Goal: Communication & Community: Connect with others

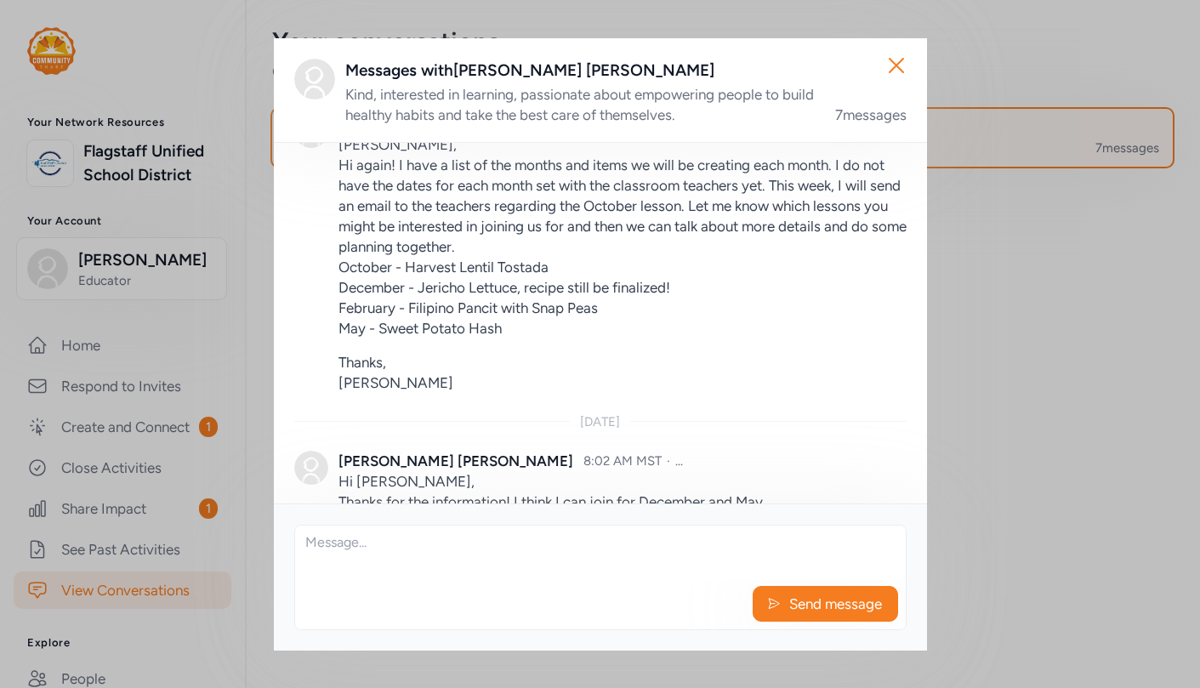
scroll to position [1216, 0]
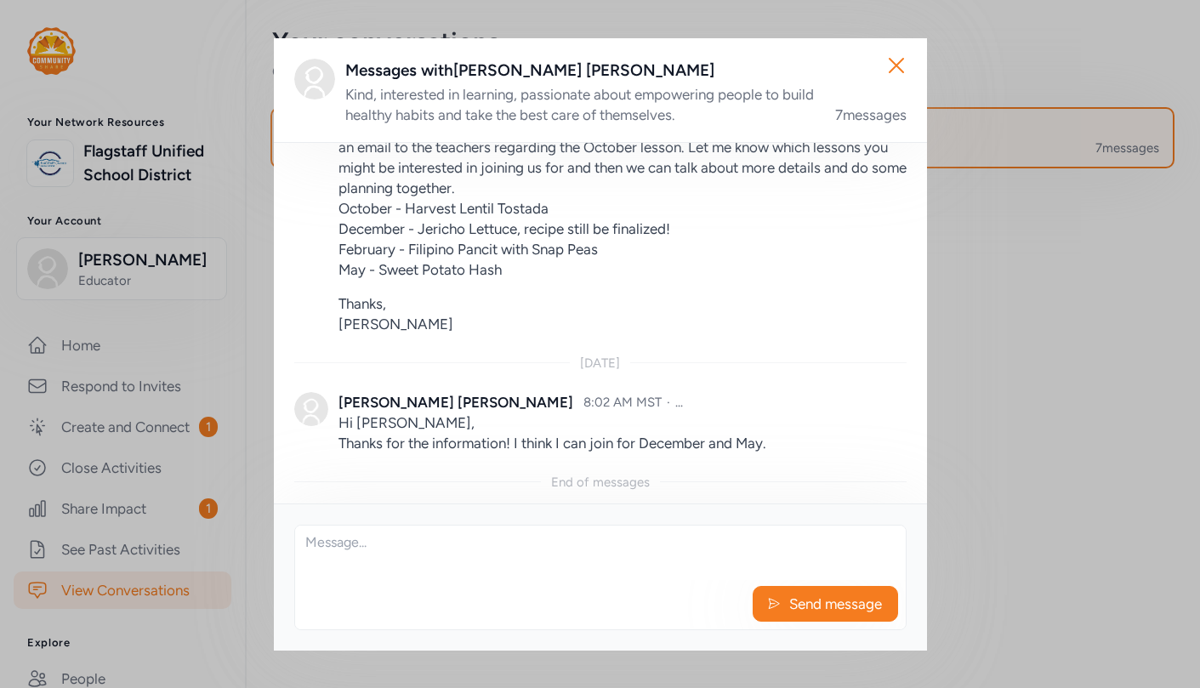
click at [359, 548] on textarea at bounding box center [600, 553] width 611 height 54
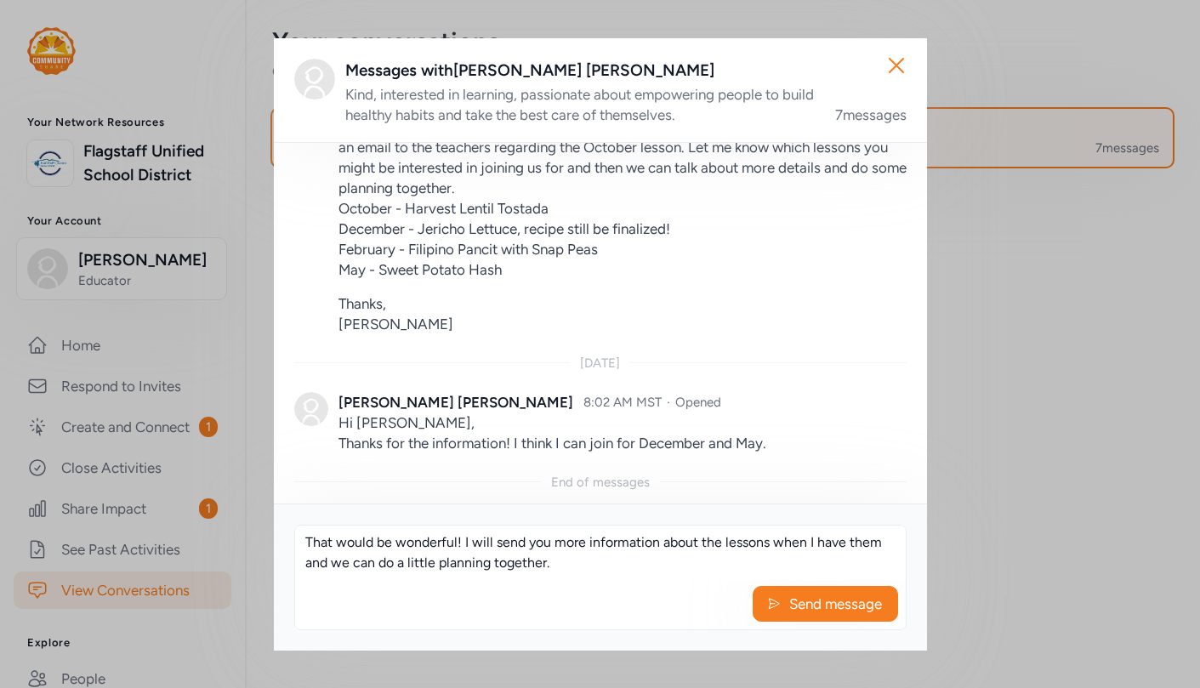
click at [723, 546] on textarea "That would be wonderful! I will send you more information about the lessons whe…" at bounding box center [600, 553] width 611 height 54
click at [689, 564] on textarea "That would be wonderful! I will send you more information about the December an…" at bounding box center [600, 553] width 611 height 54
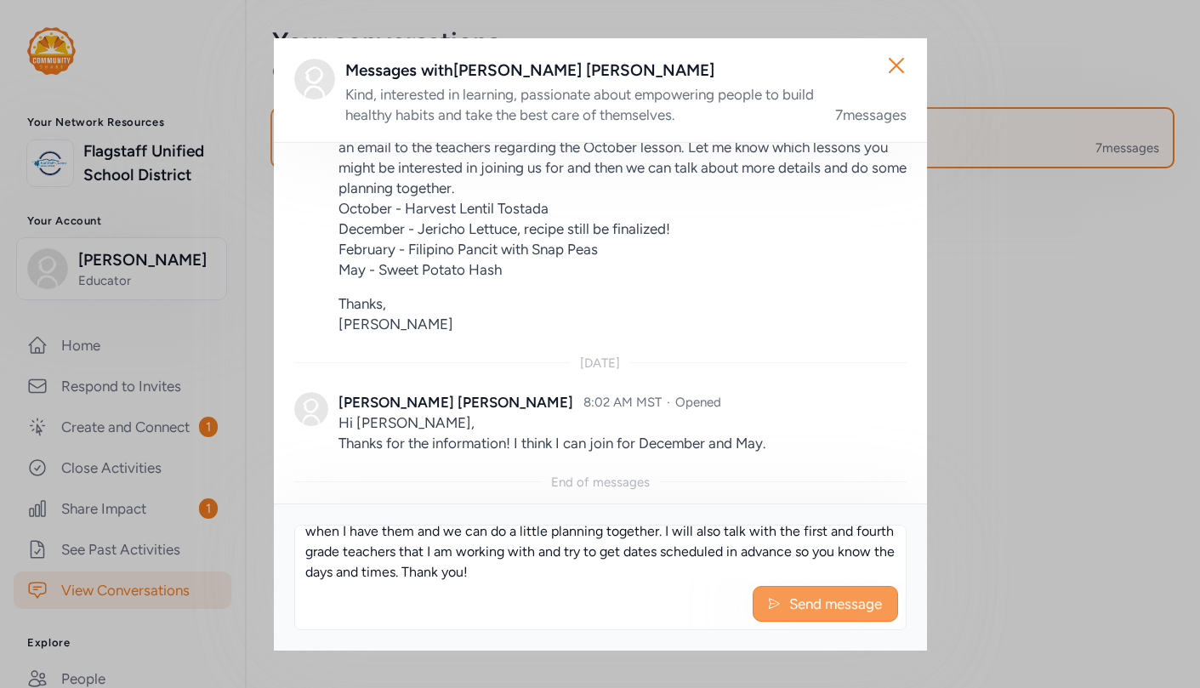
type textarea "That would be wonderful! I will send you more information about the December an…"
click at [845, 601] on span "Send message" at bounding box center [836, 604] width 96 height 20
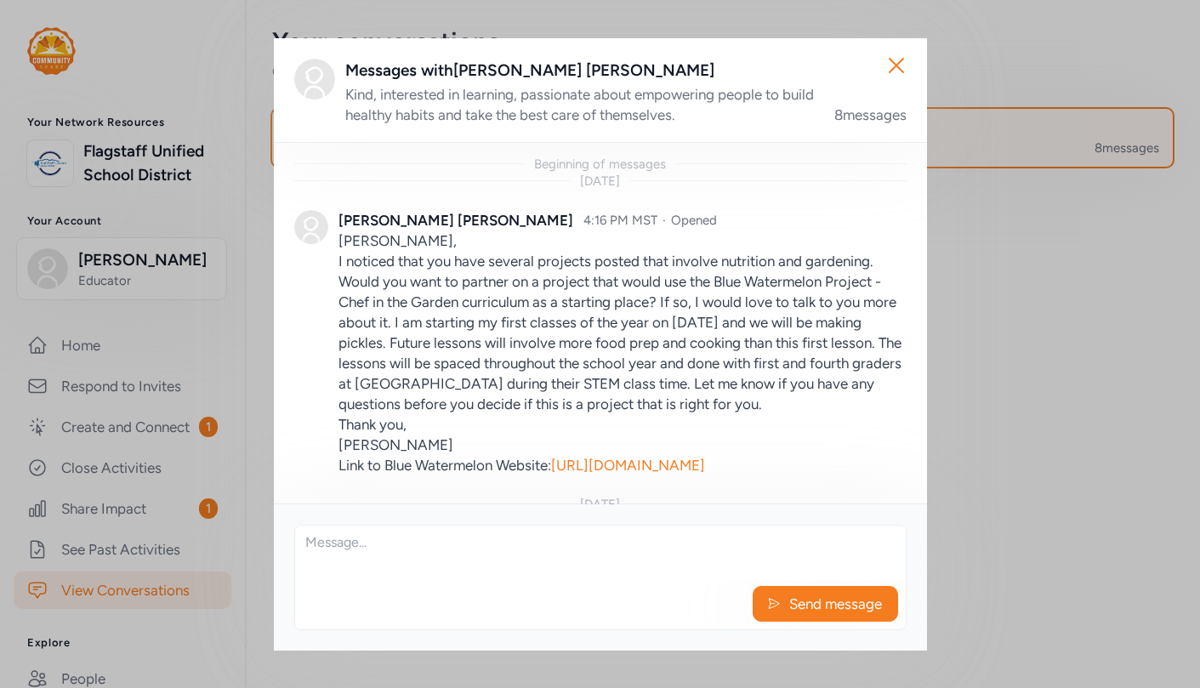
scroll to position [1359, 0]
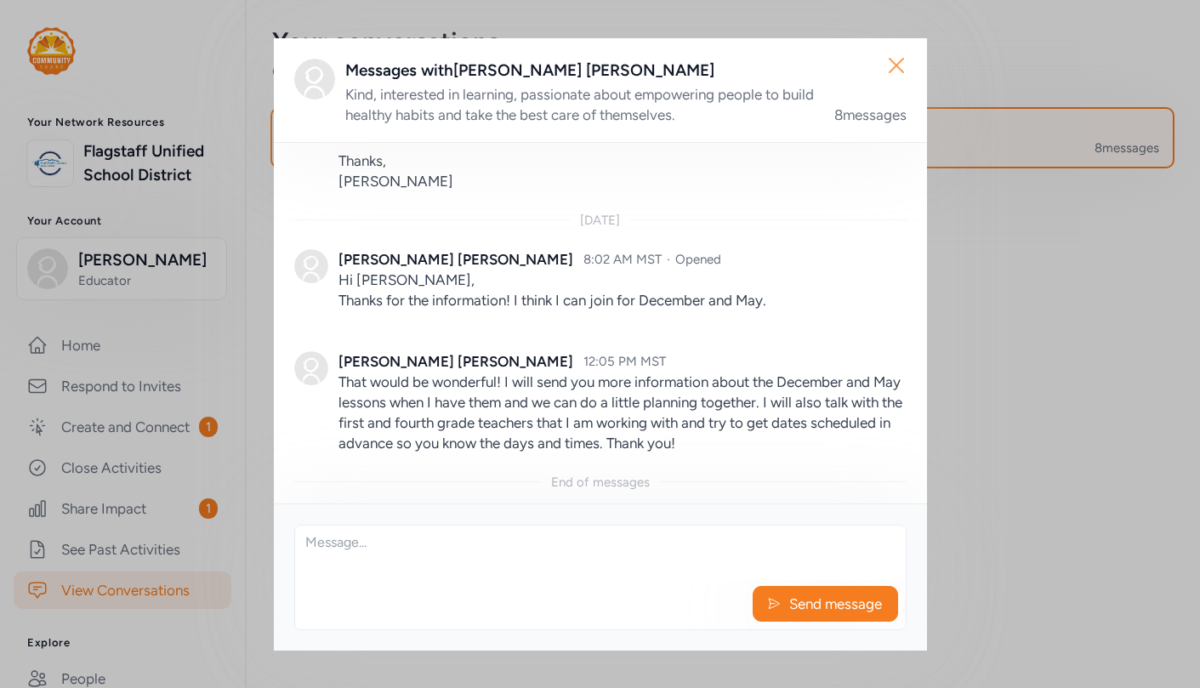
click at [898, 64] on icon "button" at bounding box center [896, 65] width 27 height 27
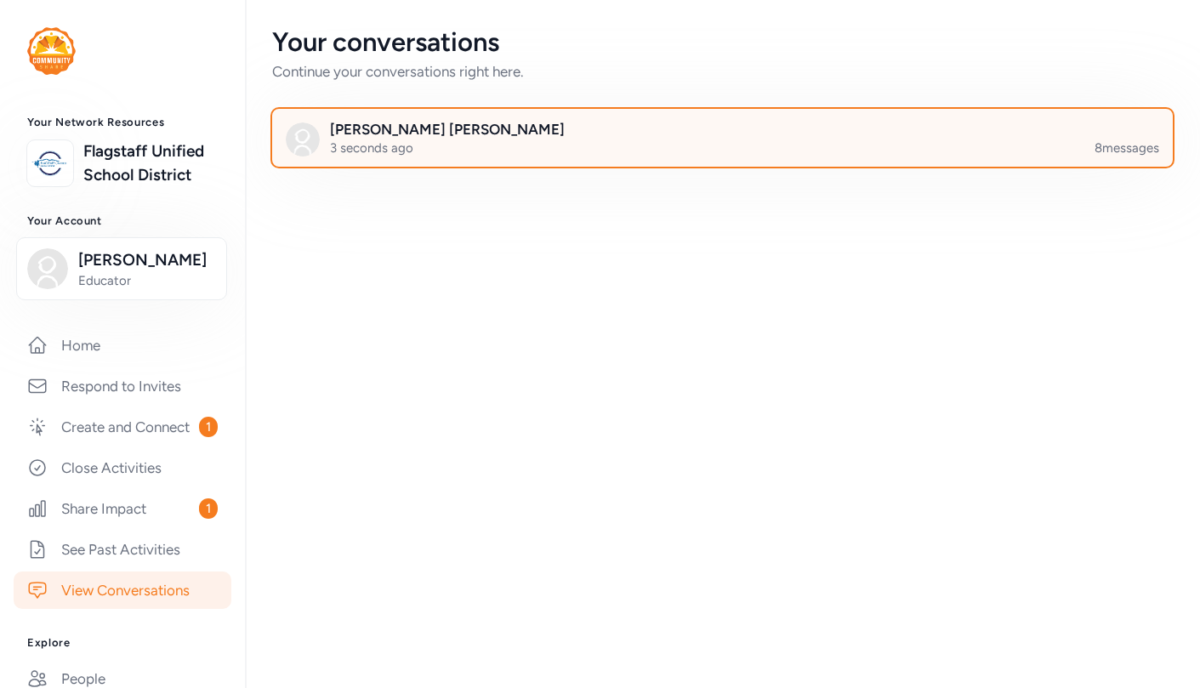
click at [674, 151] on div at bounding box center [736, 148] width 901 height 58
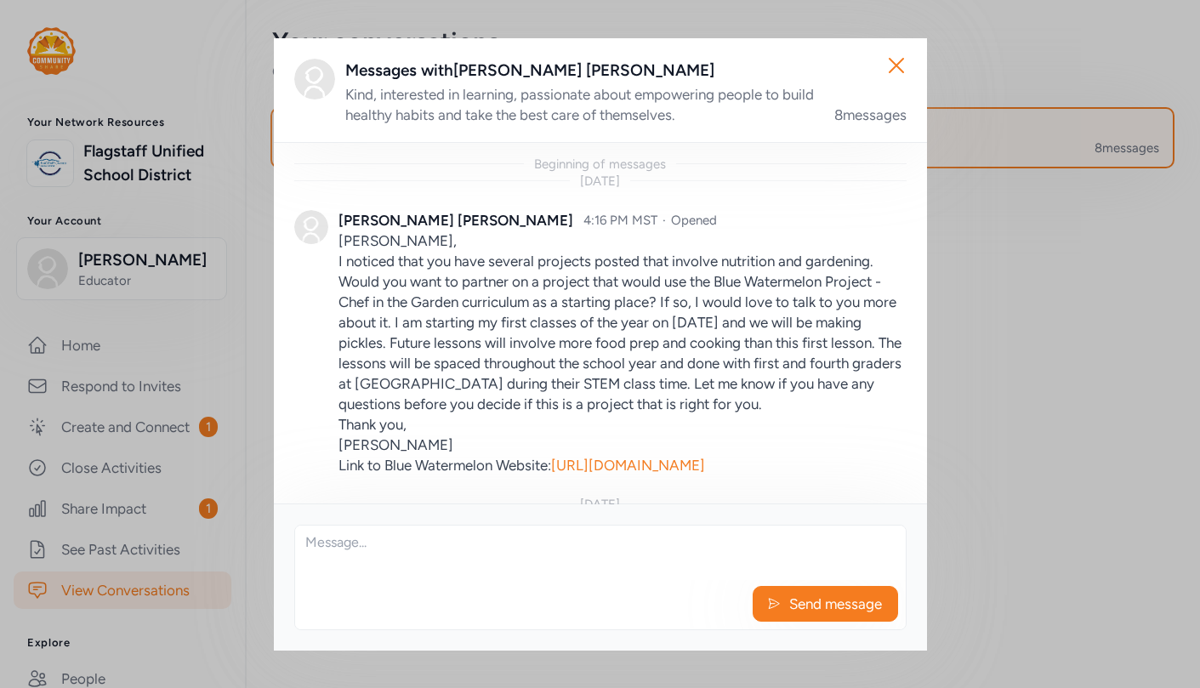
scroll to position [1359, 0]
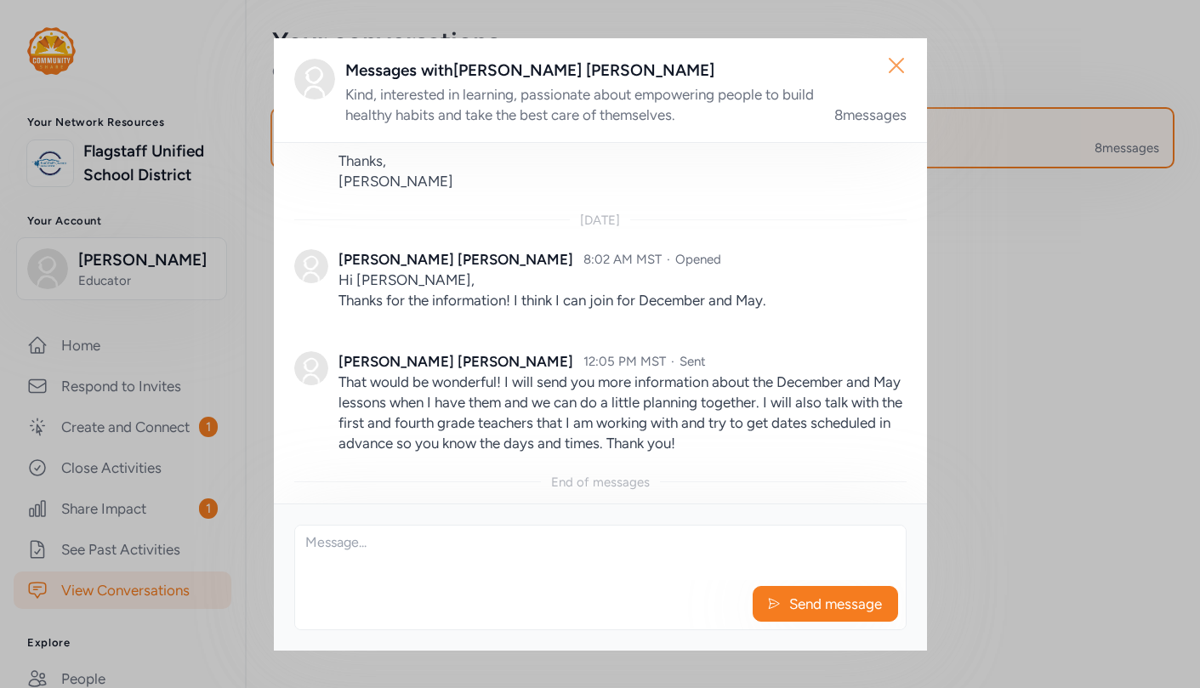
click at [899, 60] on icon "button" at bounding box center [896, 65] width 27 height 27
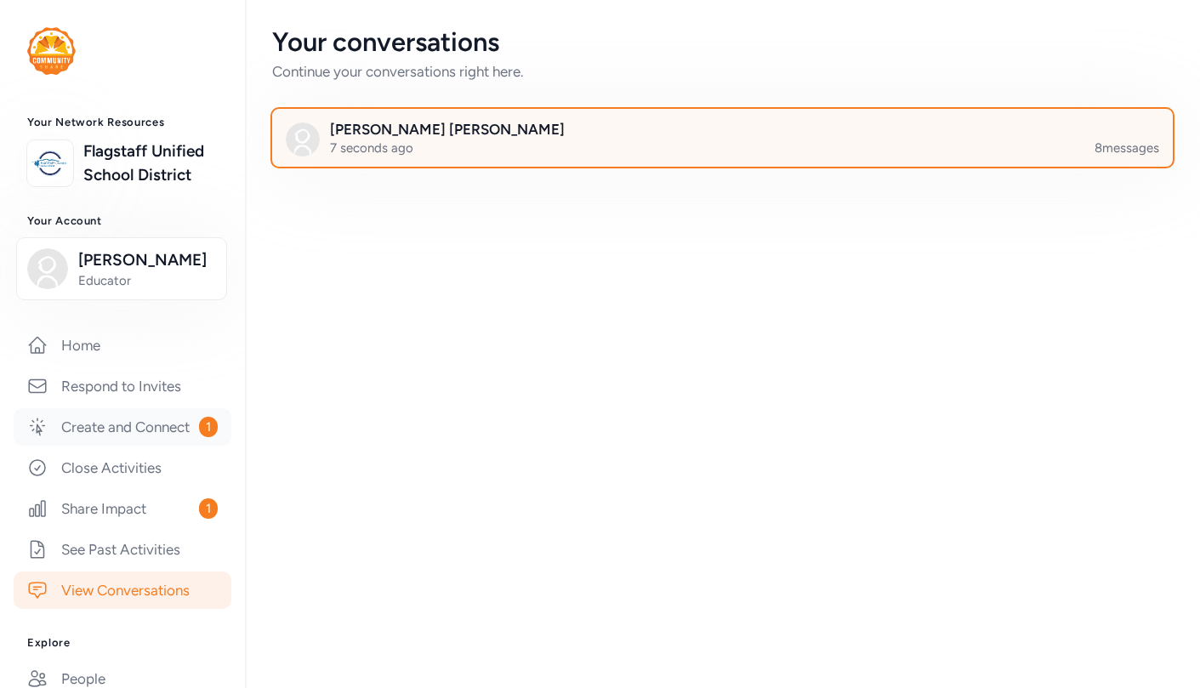
click at [134, 428] on link "Create and Connect 1" at bounding box center [123, 426] width 218 height 37
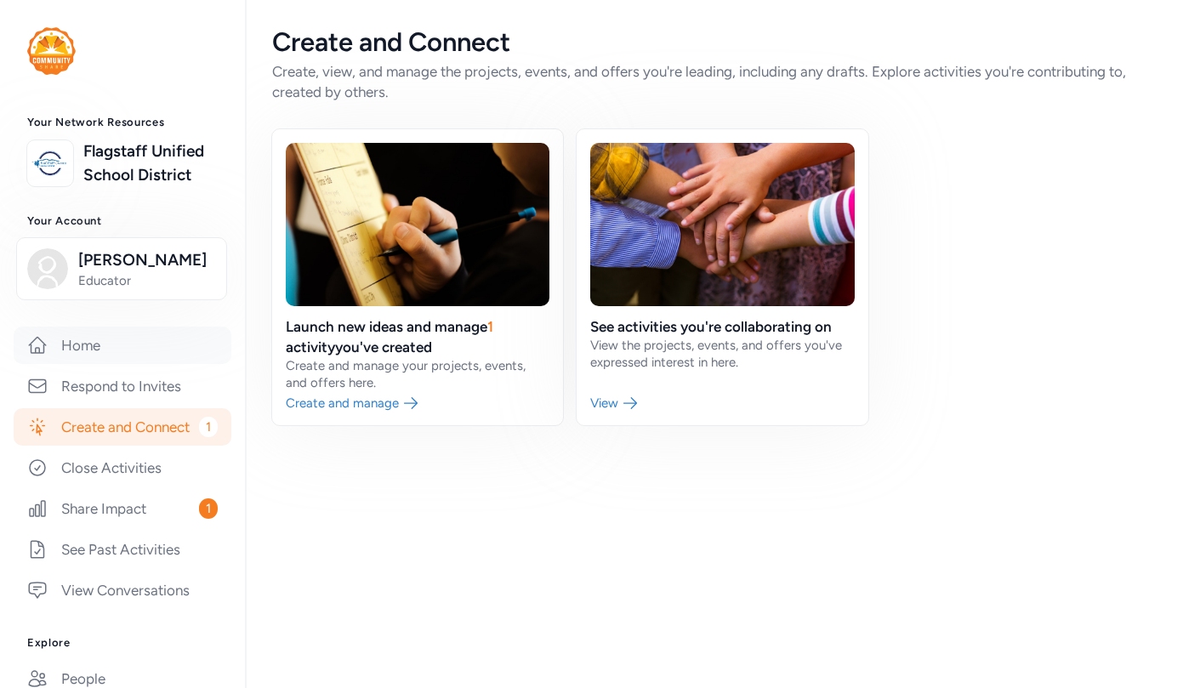
click at [85, 341] on link "Home" at bounding box center [123, 345] width 218 height 37
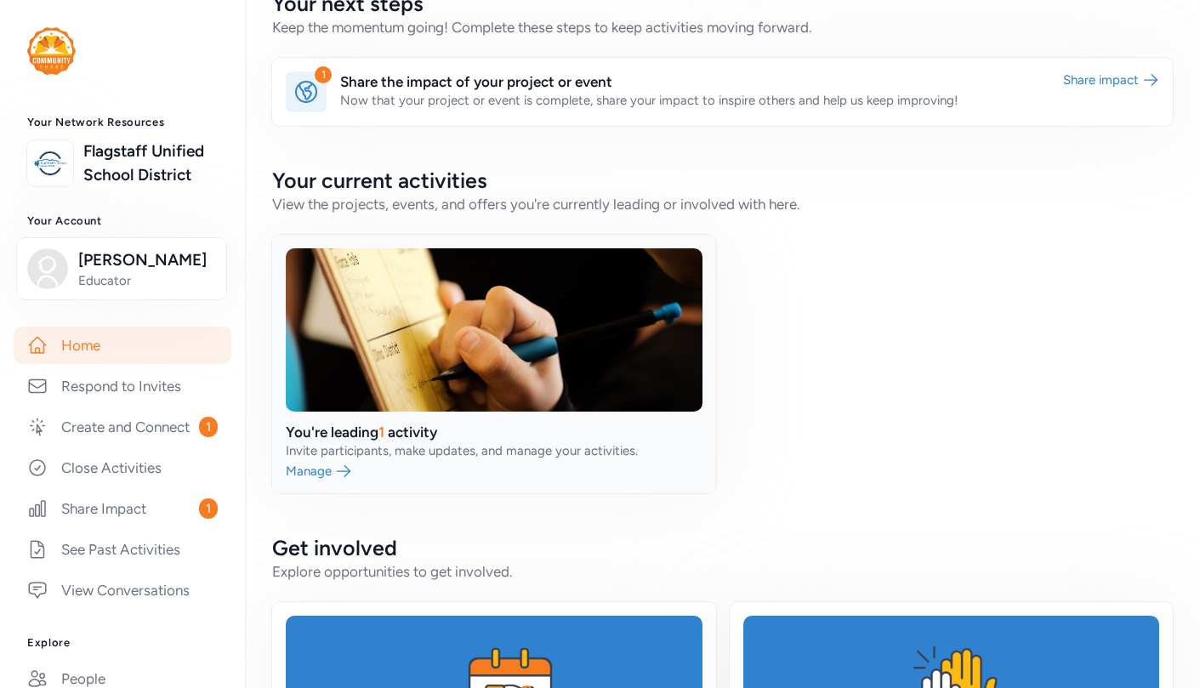
click at [503, 365] on link at bounding box center [494, 364] width 444 height 259
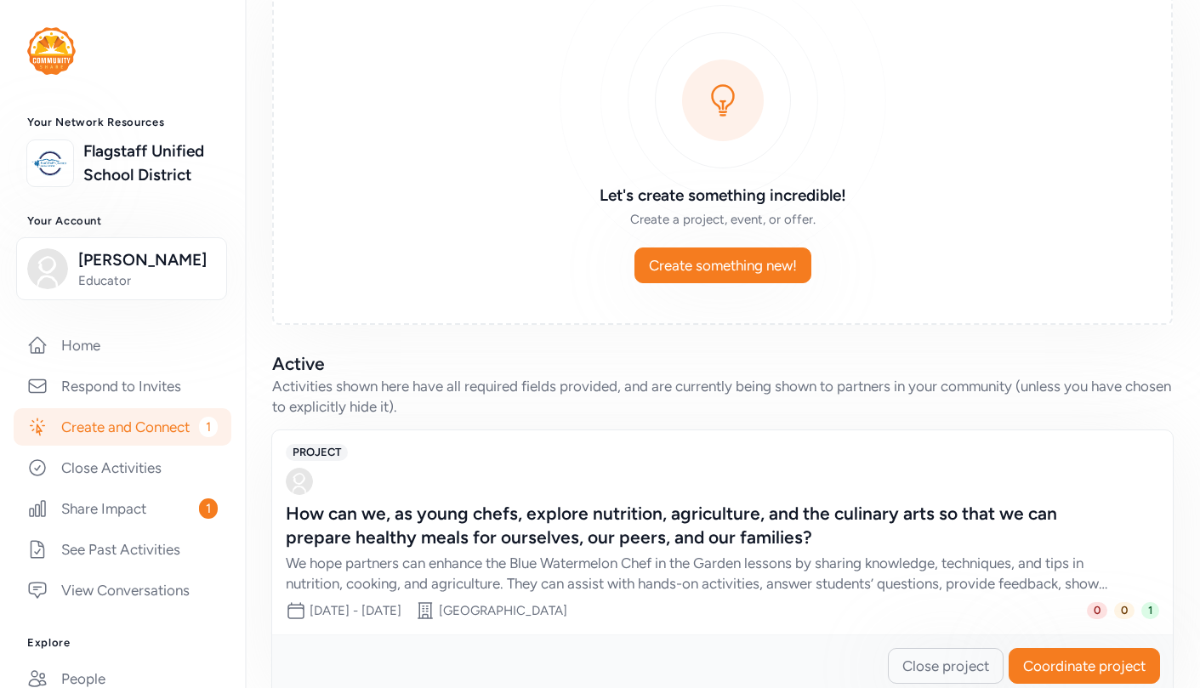
scroll to position [153, 0]
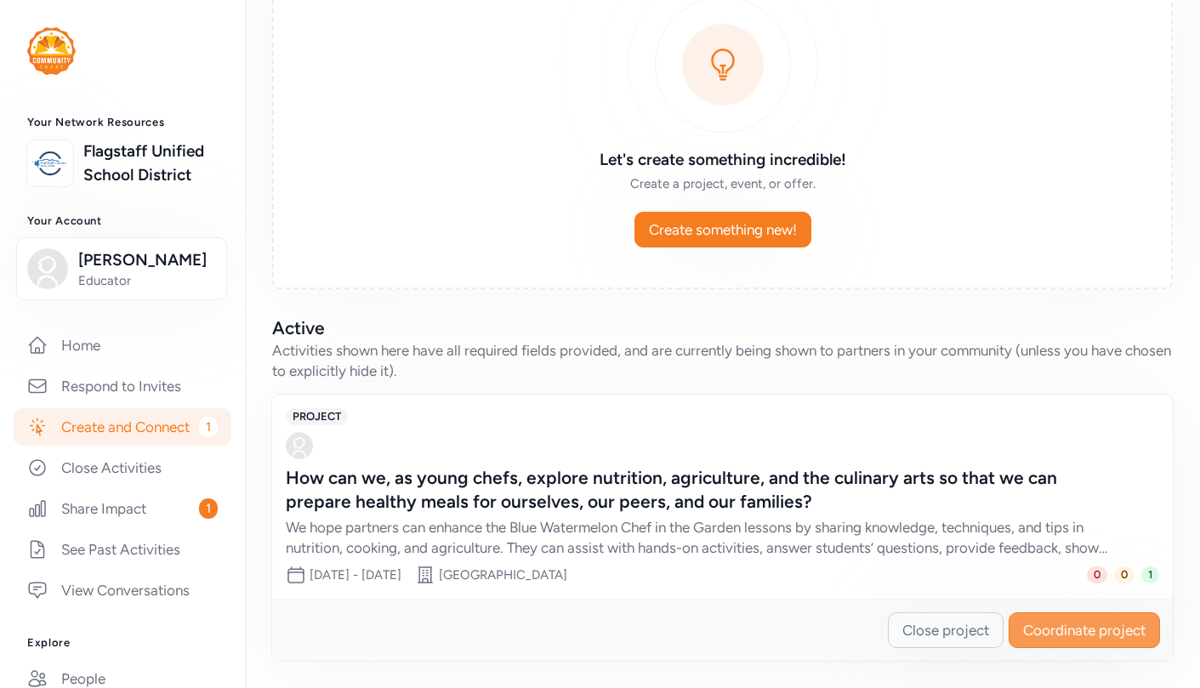
click at [1062, 628] on span "Coordinate project" at bounding box center [1084, 630] width 122 height 20
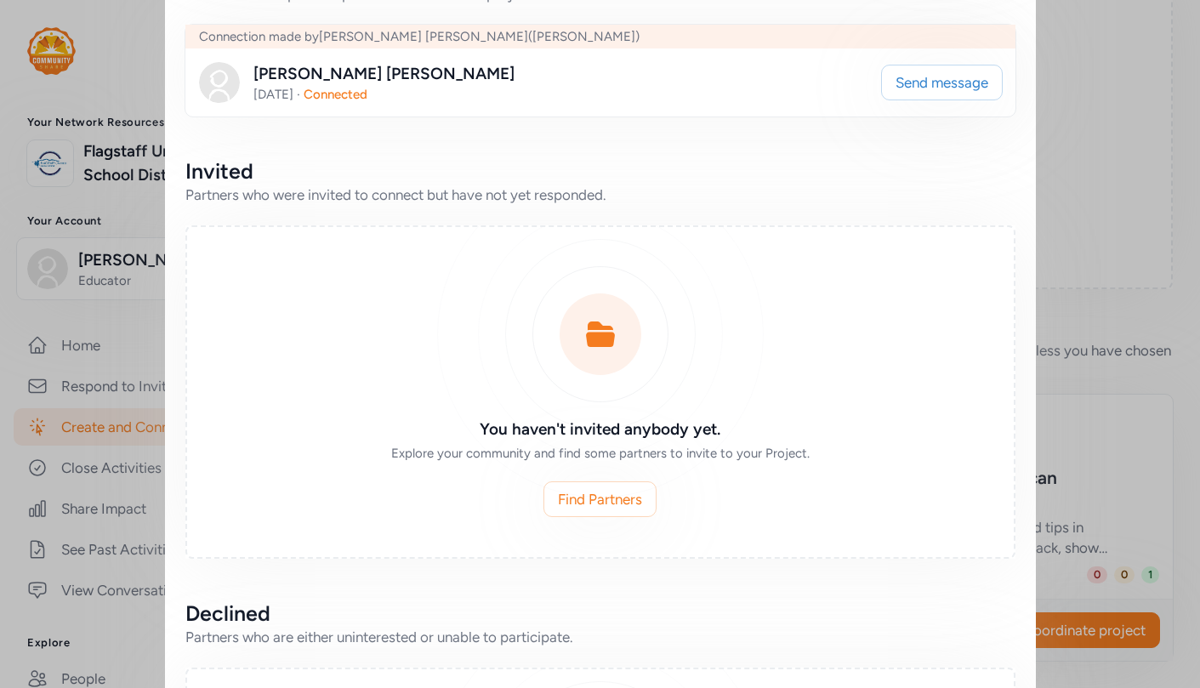
scroll to position [390, 0]
click at [635, 498] on span "Find Partners" at bounding box center [600, 501] width 84 height 20
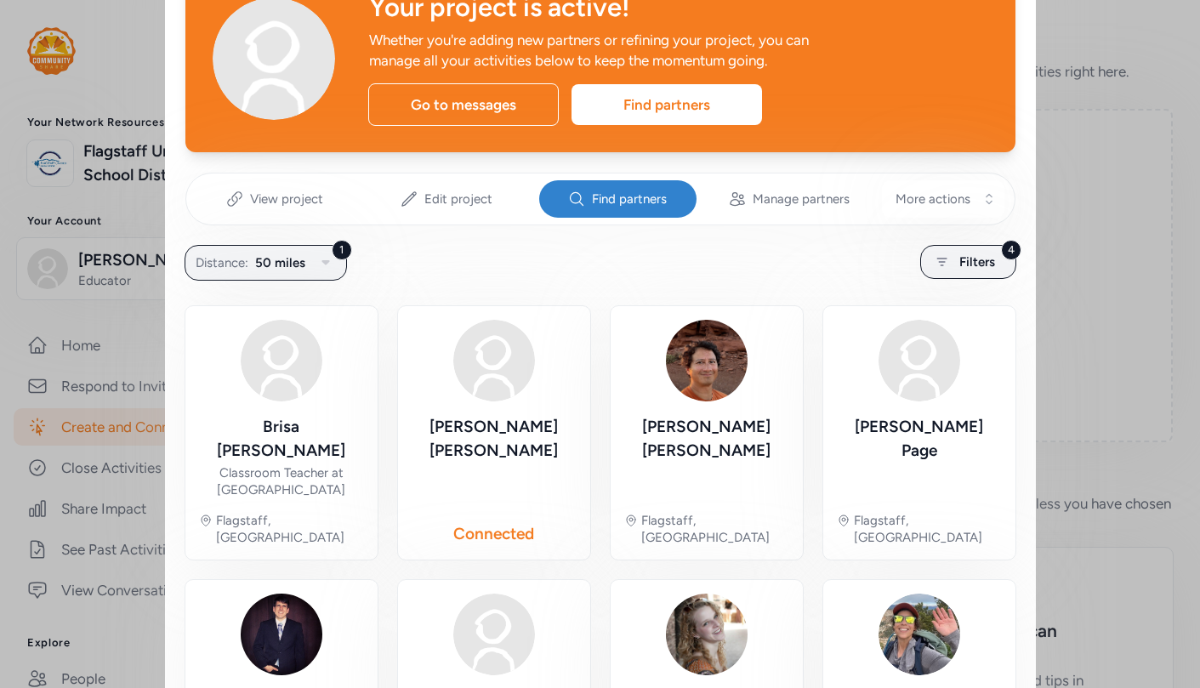
scroll to position [137, 0]
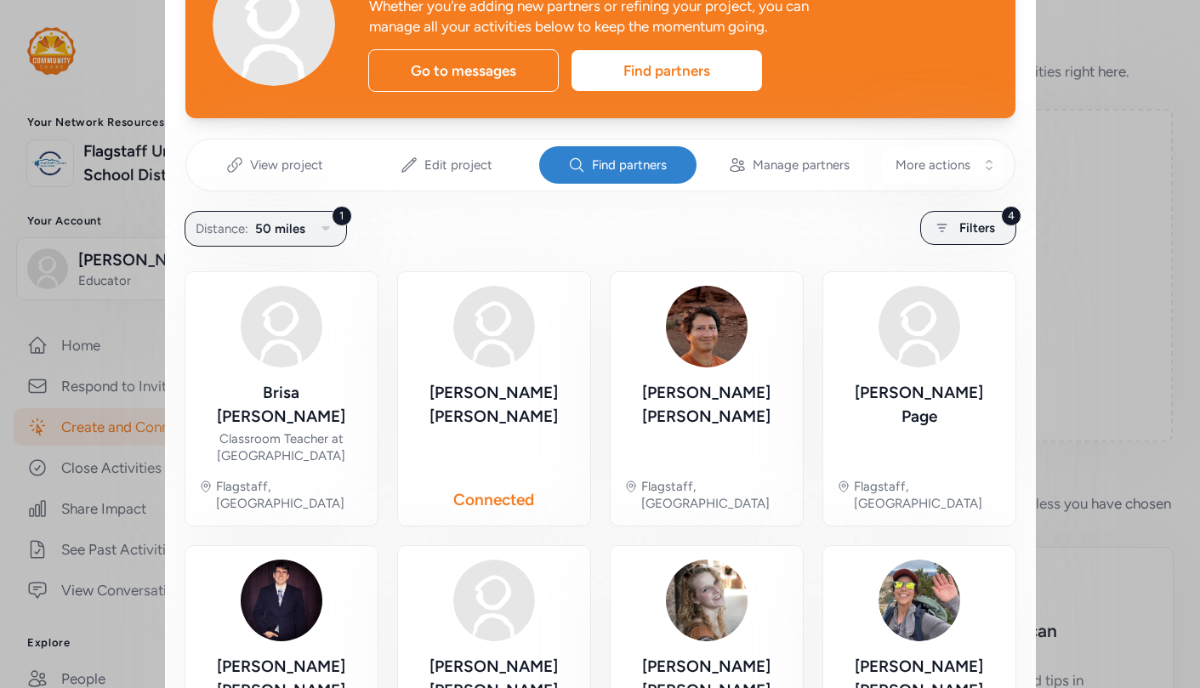
click at [493, 343] on img at bounding box center [494, 327] width 82 height 82
click at [510, 396] on div "[PERSON_NAME]" at bounding box center [494, 405] width 165 height 48
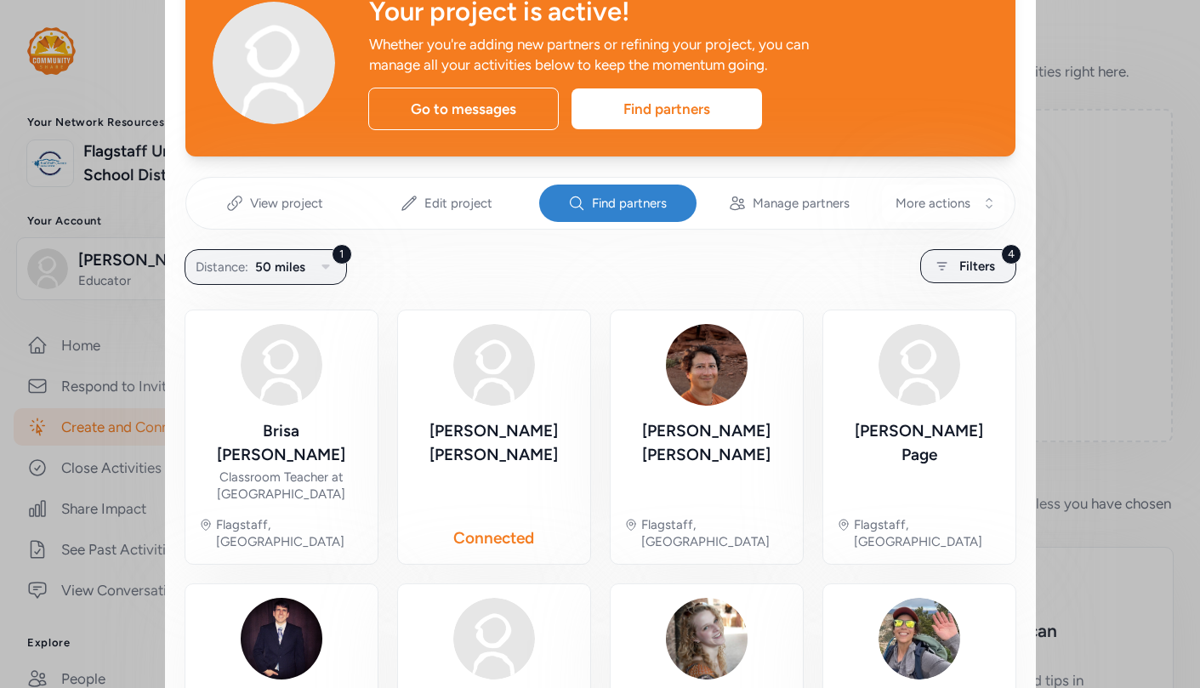
scroll to position [118, 0]
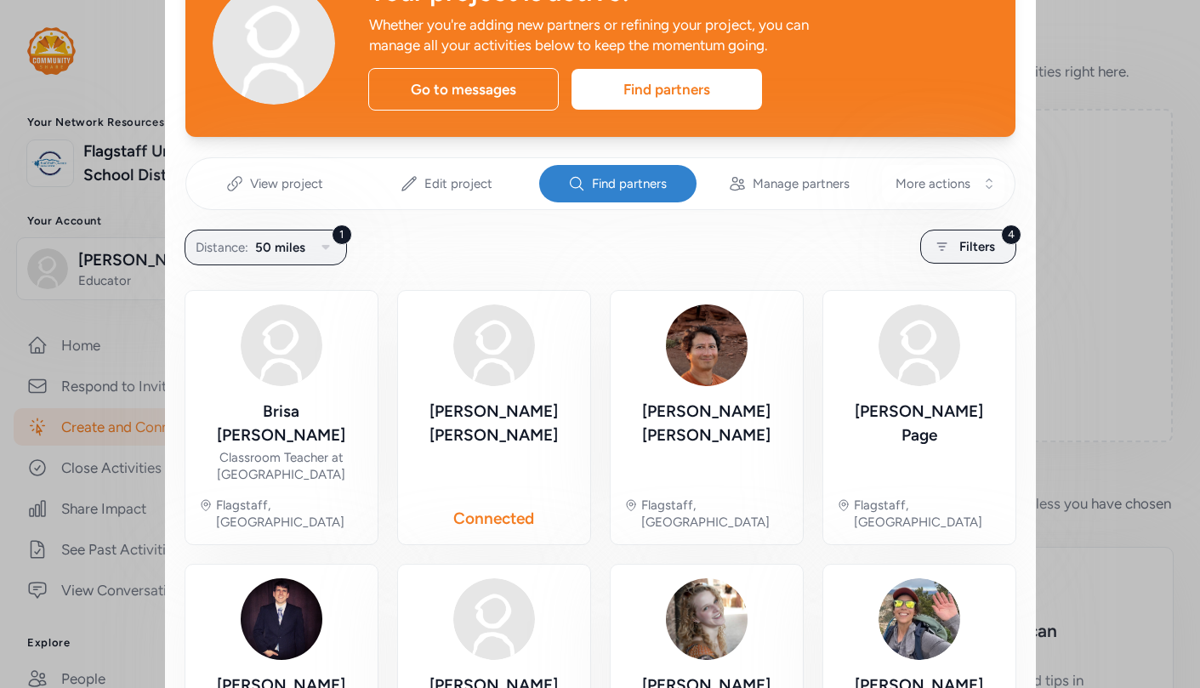
click at [508, 419] on div "[PERSON_NAME]" at bounding box center [494, 424] width 165 height 48
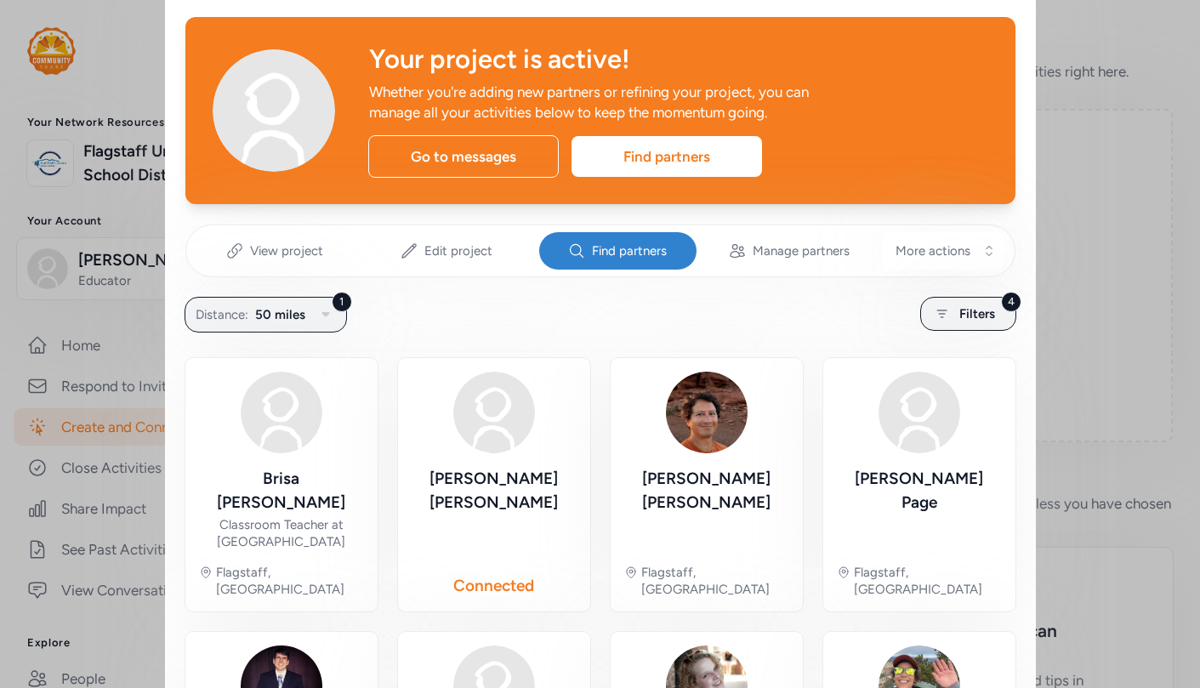
scroll to position [0, 0]
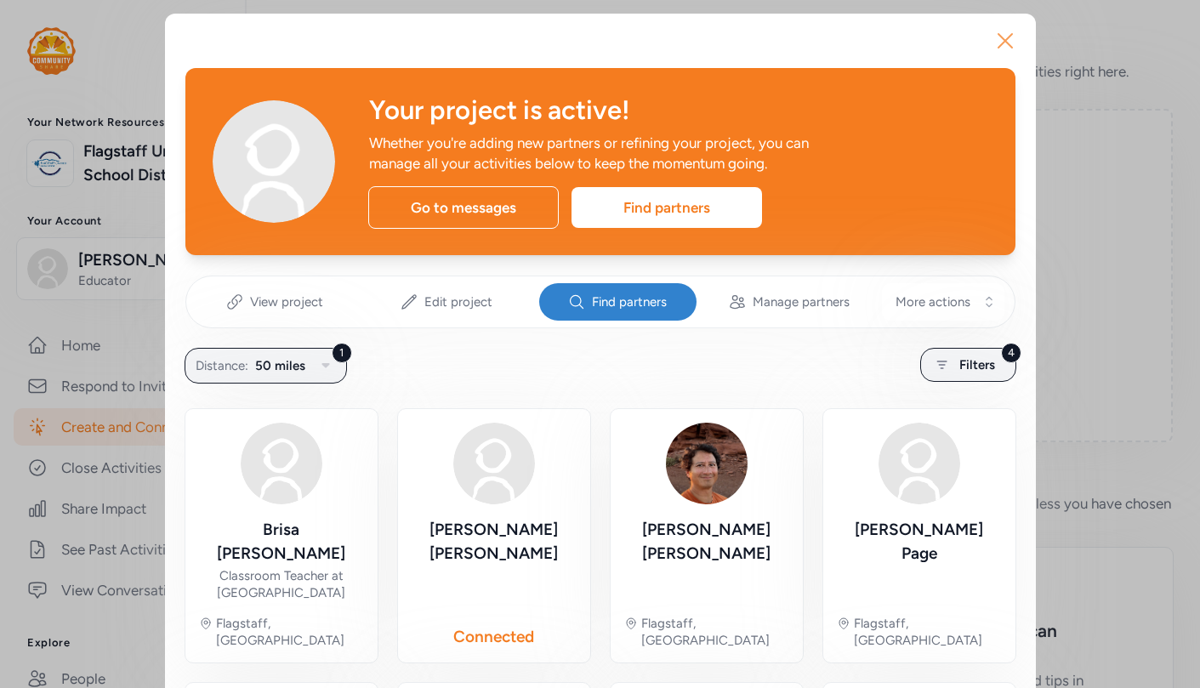
click at [1004, 37] on icon "button" at bounding box center [1005, 40] width 27 height 27
